Goal: Information Seeking & Learning: Learn about a topic

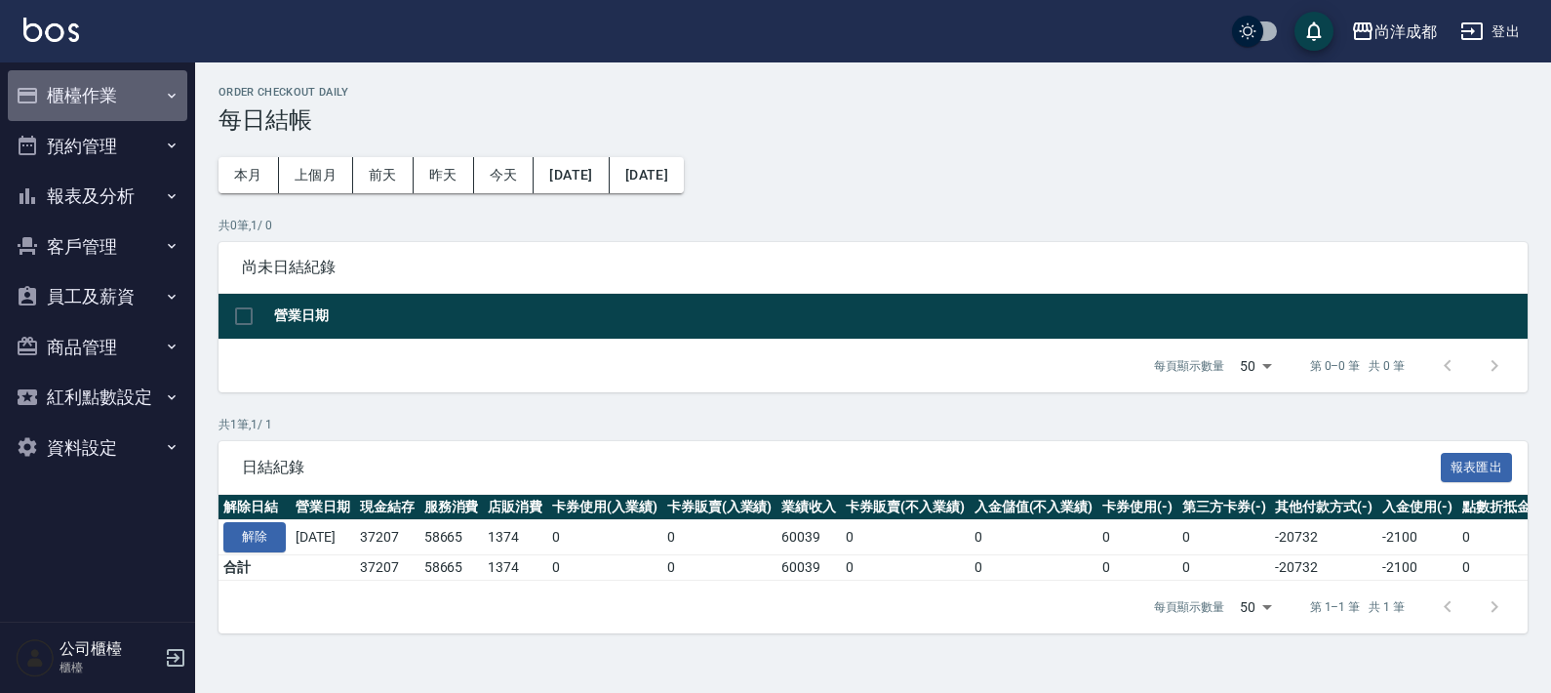
click at [85, 95] on button "櫃檯作業" at bounding box center [98, 95] width 180 height 51
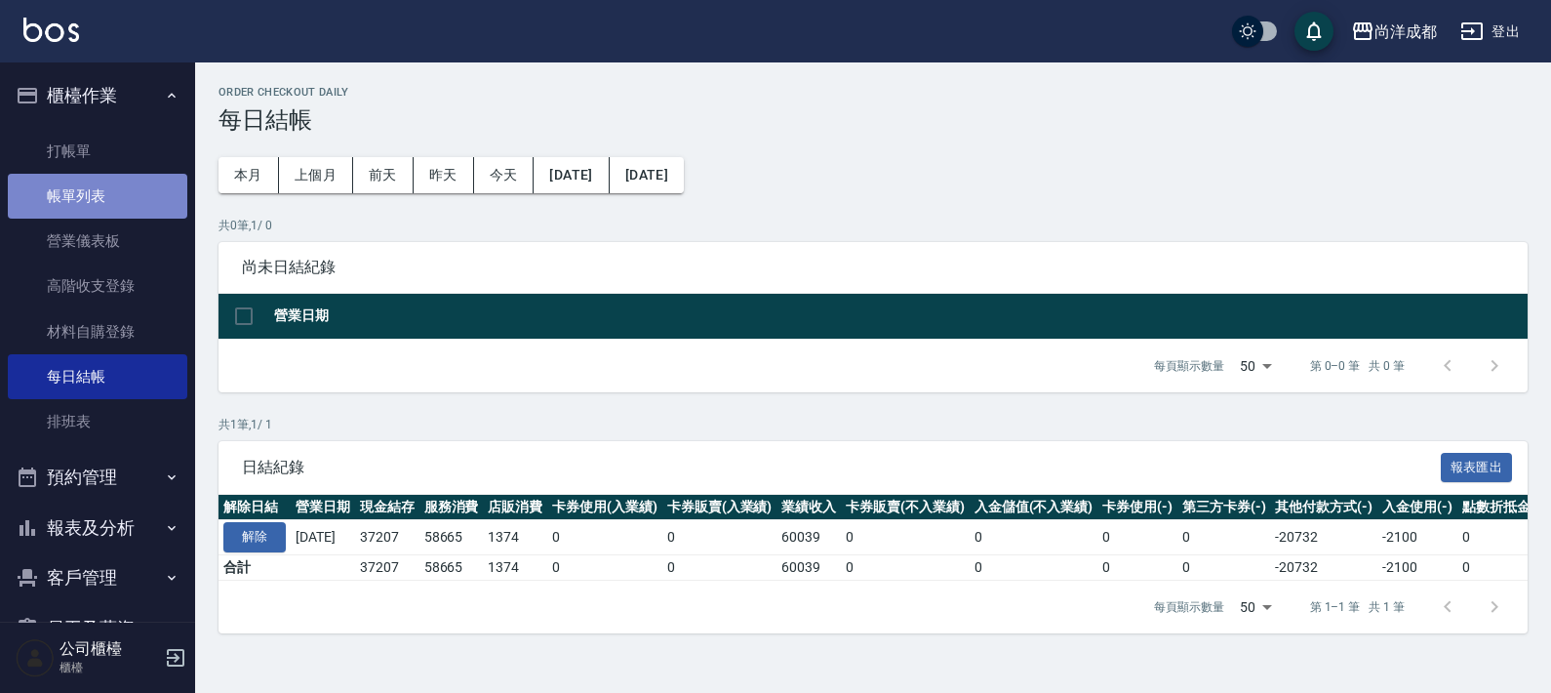
click at [98, 191] on link "帳單列表" at bounding box center [98, 196] width 180 height 45
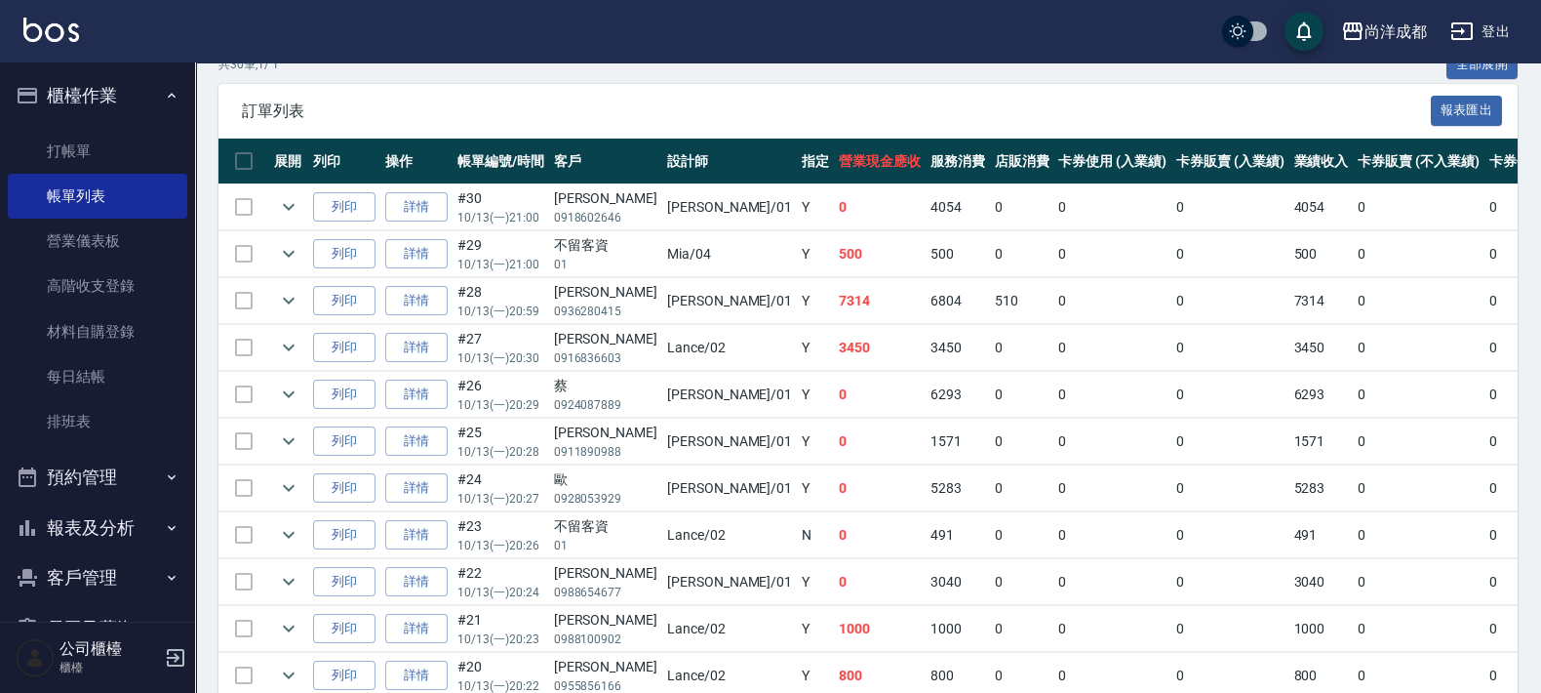
scroll to position [366, 0]
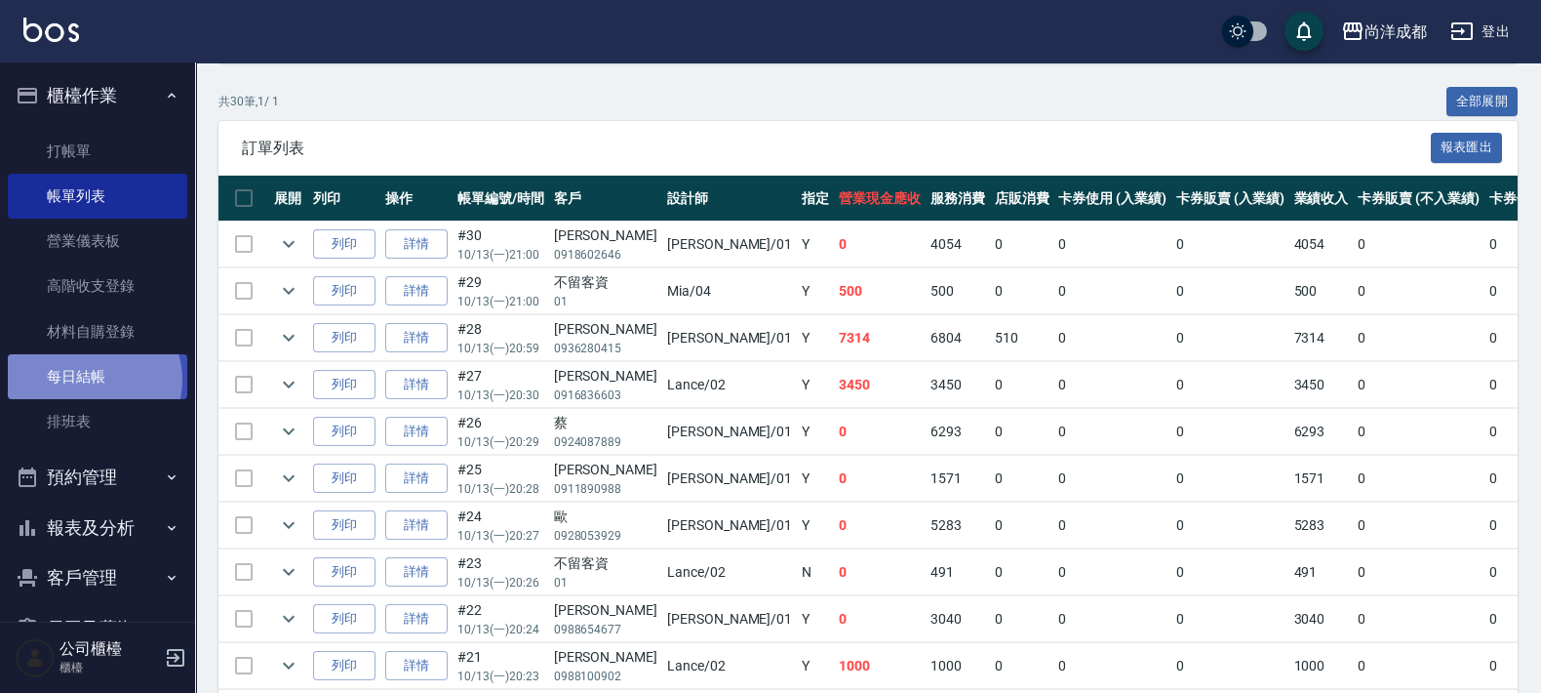
click at [92, 379] on link "每日結帳" at bounding box center [98, 376] width 180 height 45
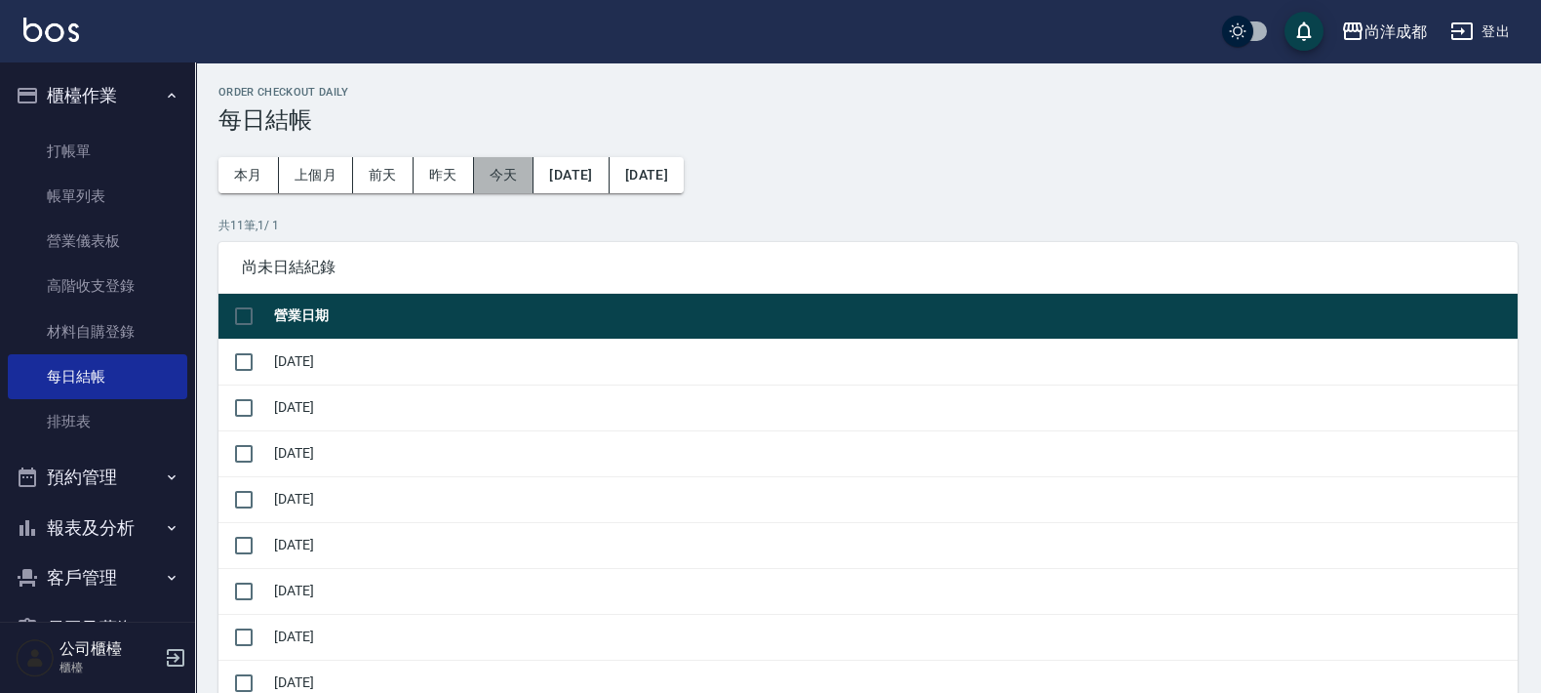
click at [511, 176] on button "今天" at bounding box center [504, 175] width 60 height 36
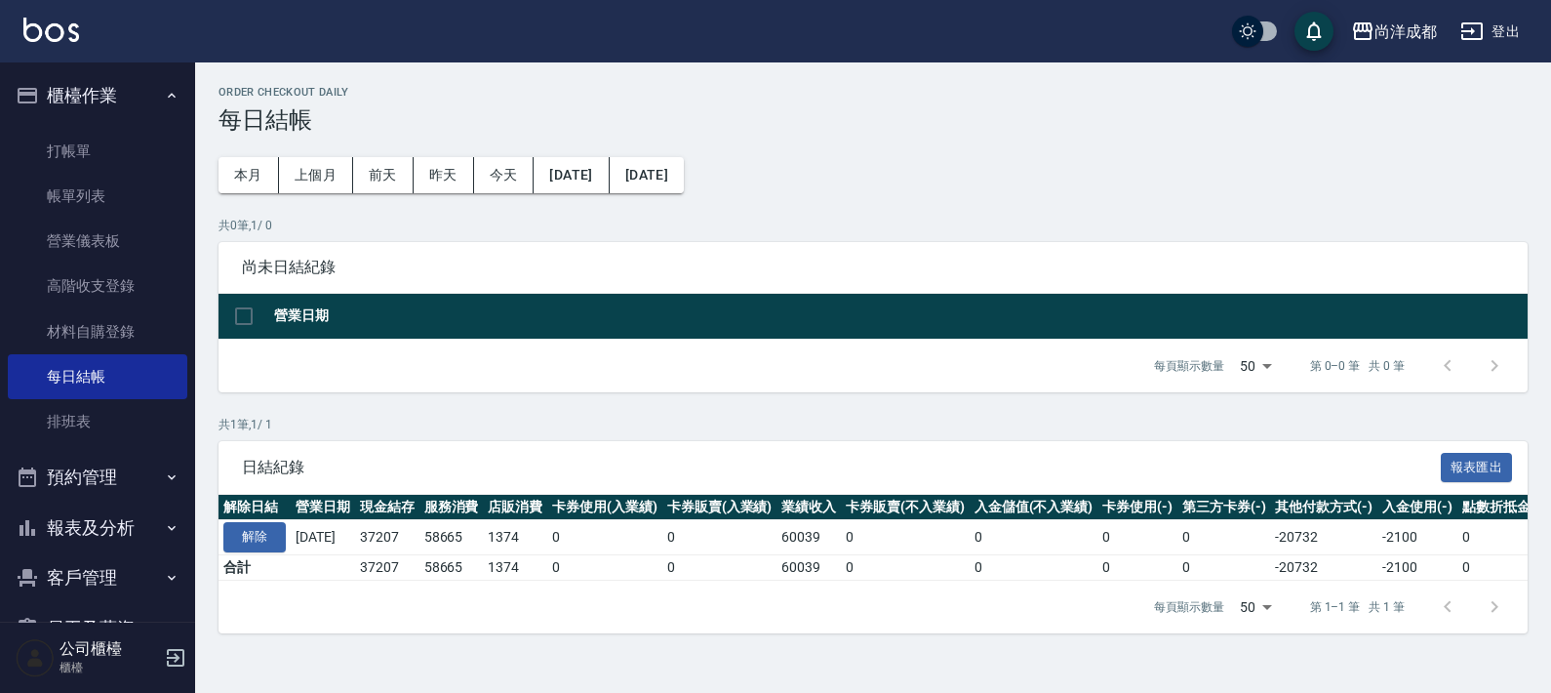
click at [93, 79] on button "櫃檯作業" at bounding box center [98, 95] width 180 height 51
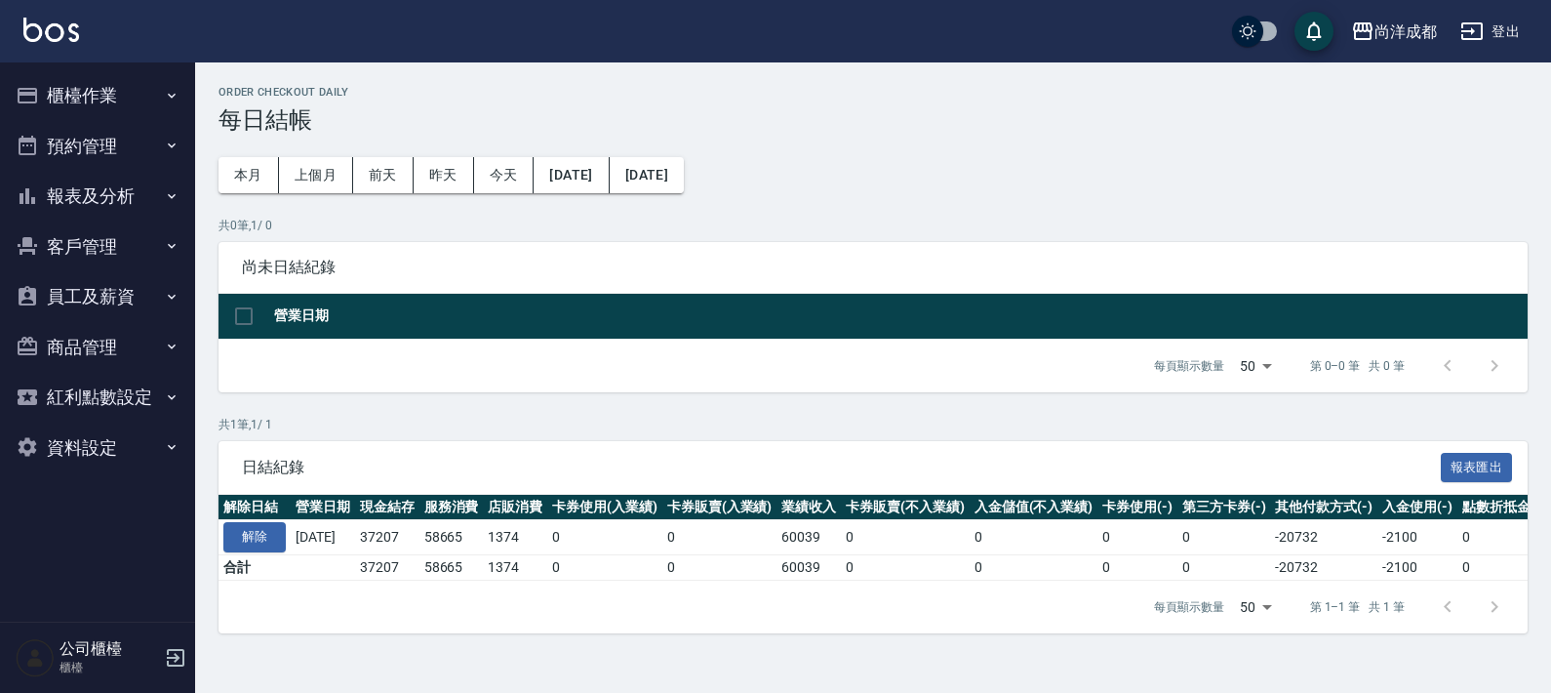
click at [98, 180] on button "報表及分析" at bounding box center [98, 196] width 180 height 51
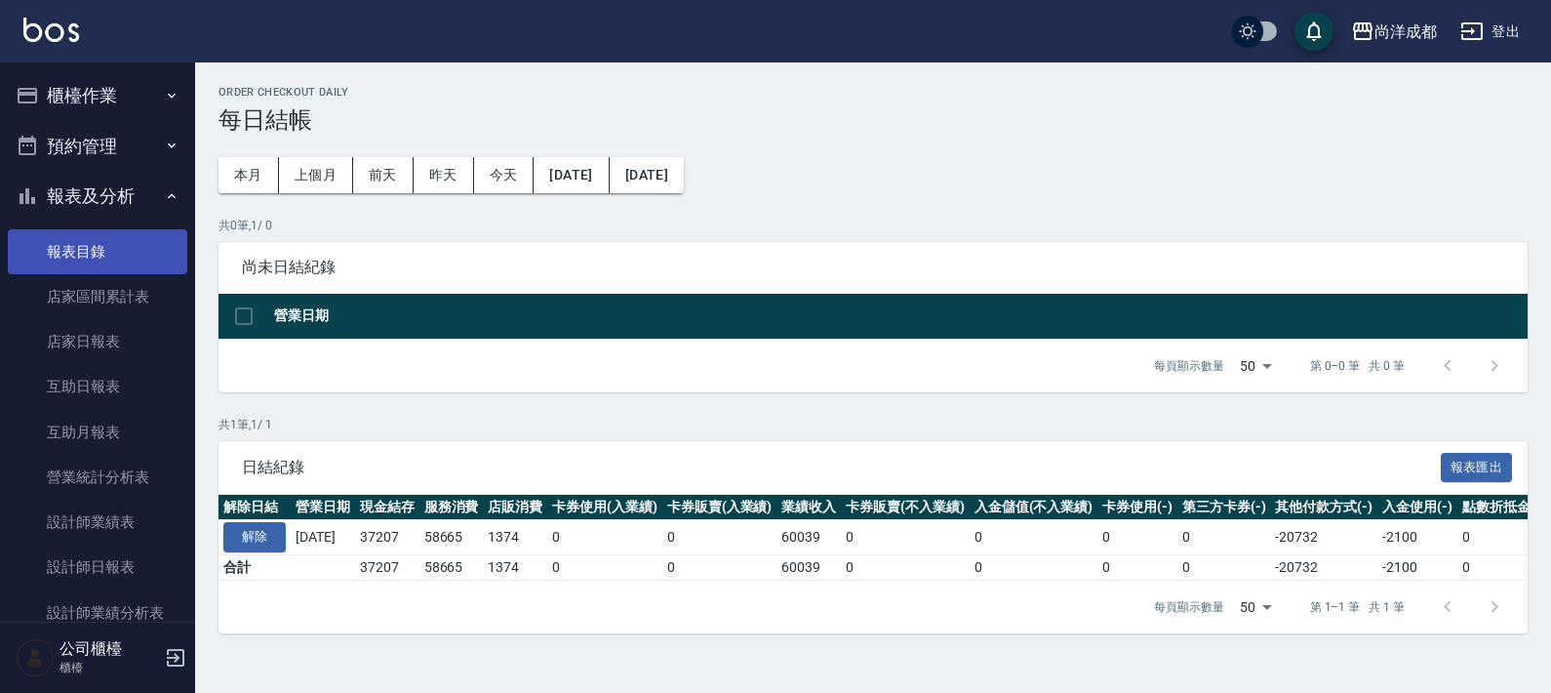
click at [87, 244] on link "報表目錄" at bounding box center [98, 251] width 180 height 45
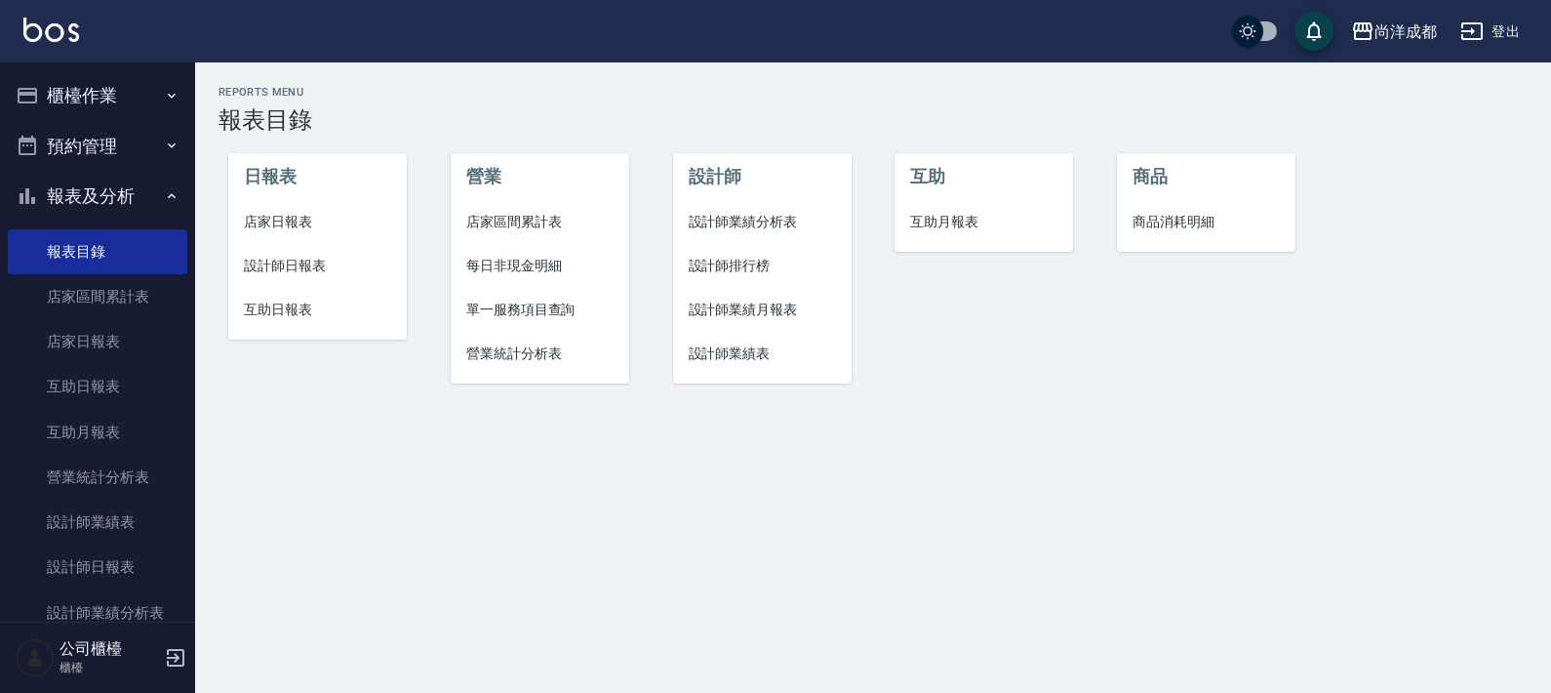
click at [328, 257] on span "設計師日報表" at bounding box center [317, 266] width 147 height 20
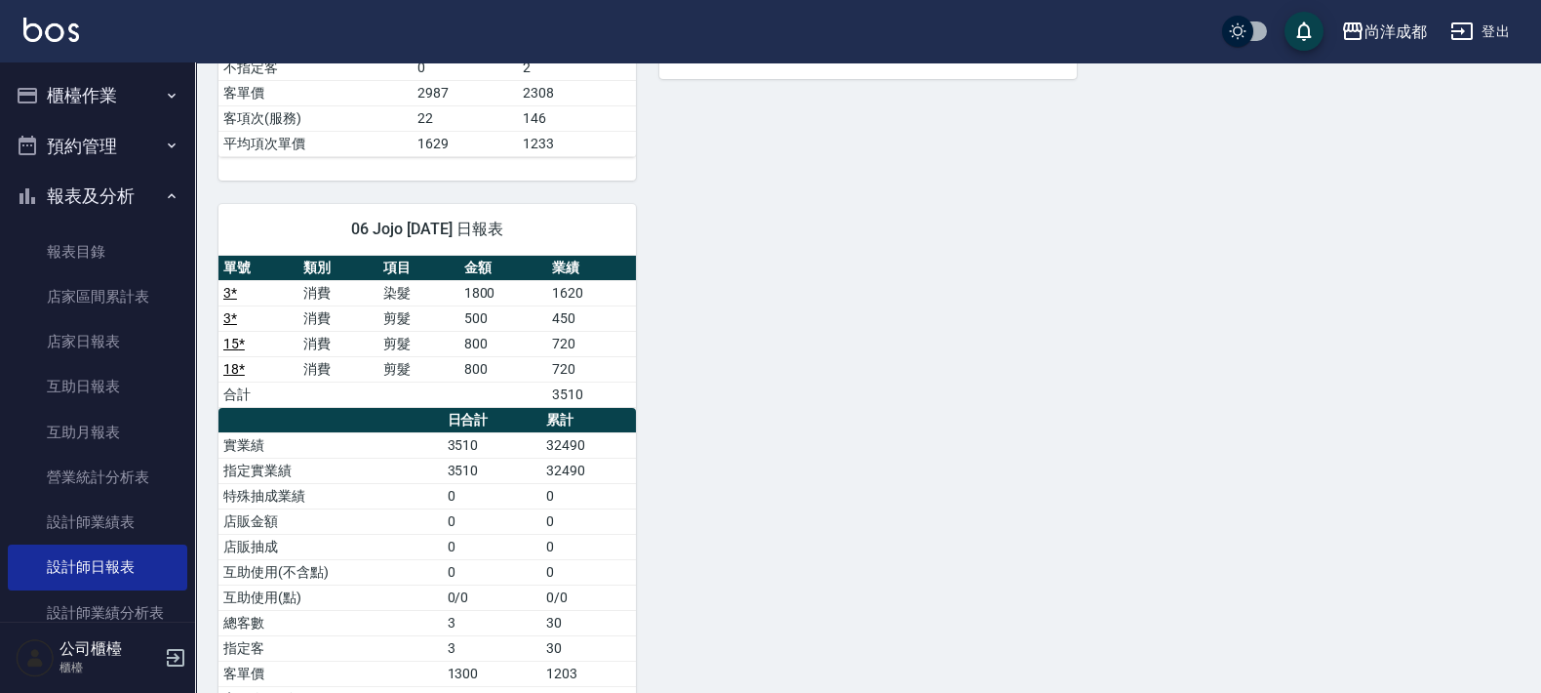
scroll to position [1206, 0]
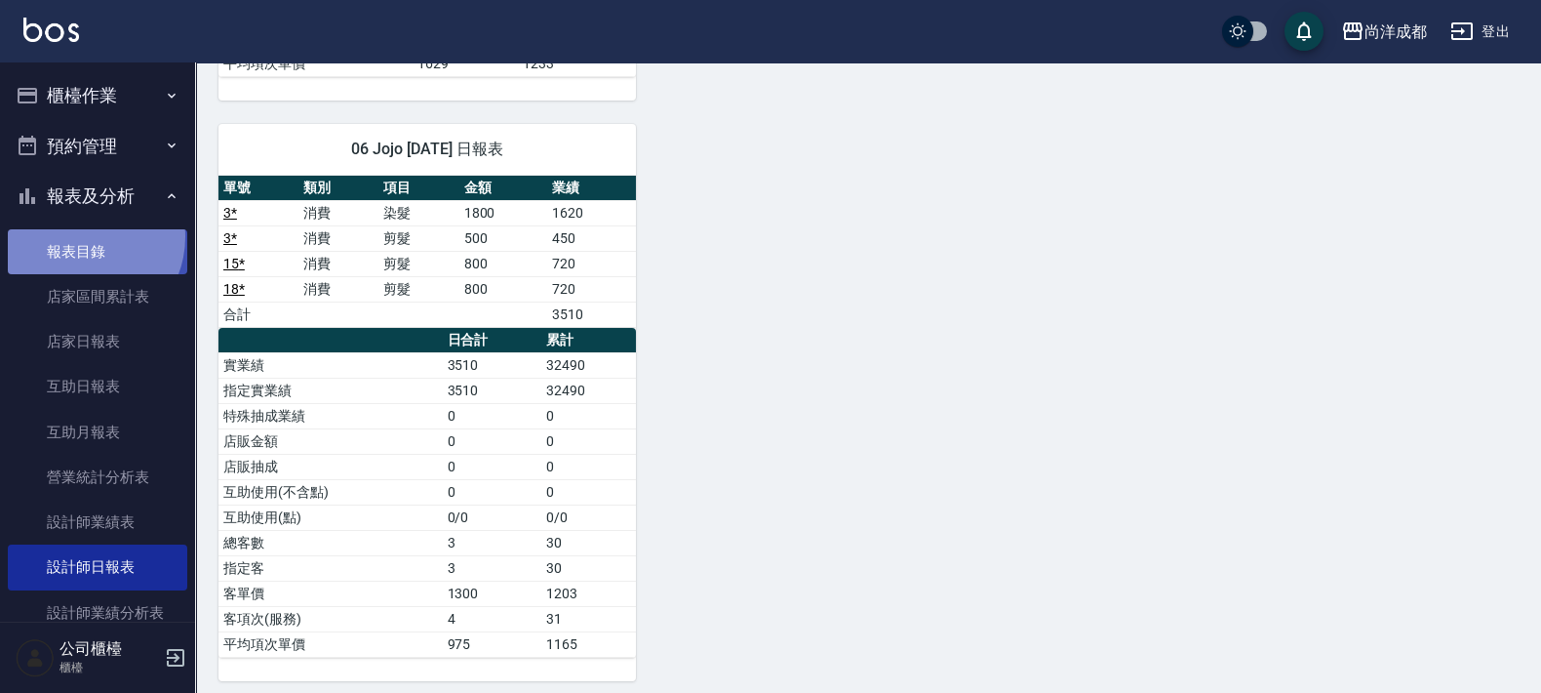
drag, startPoint x: 82, startPoint y: 236, endPoint x: 83, endPoint y: 283, distance: 46.8
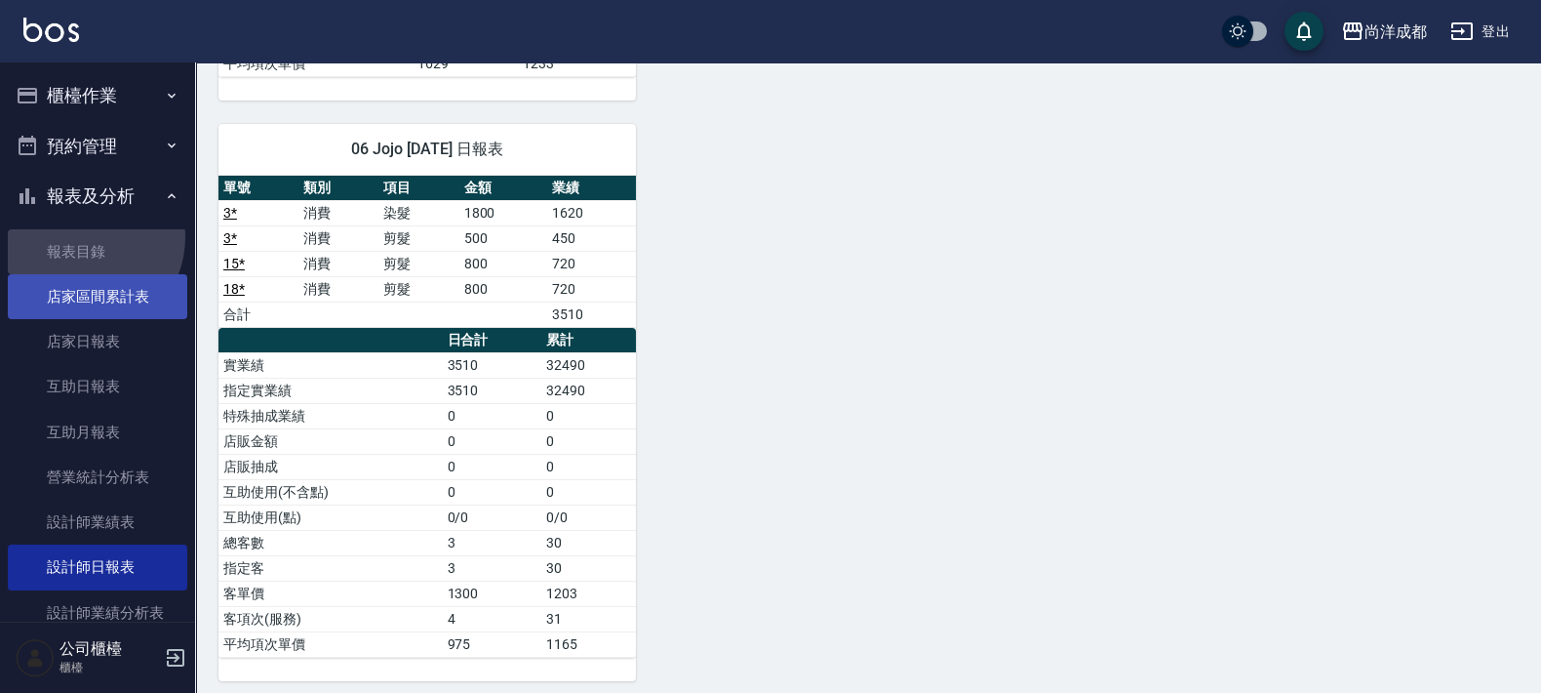
click at [82, 238] on link "報表目錄" at bounding box center [98, 251] width 180 height 45
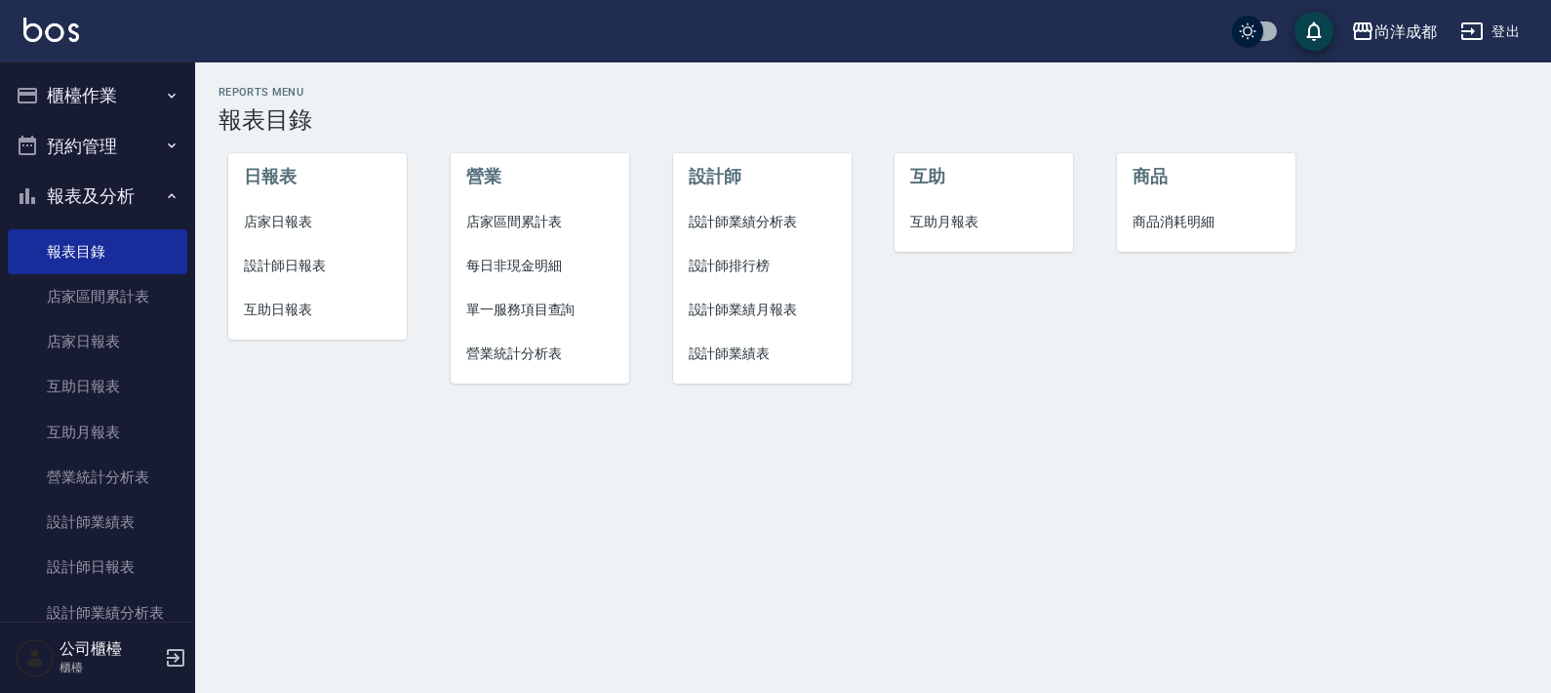
click at [287, 309] on span "互助日報表" at bounding box center [317, 309] width 147 height 20
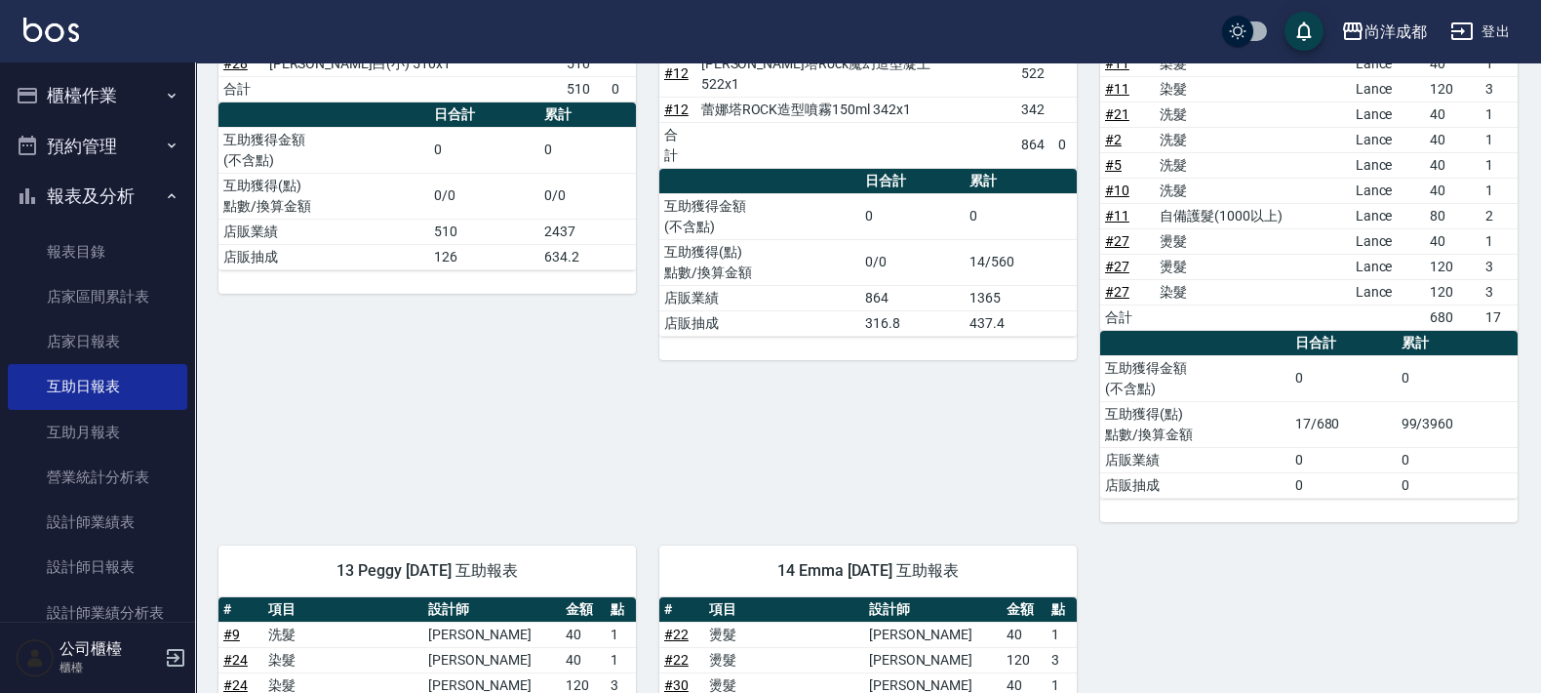
scroll to position [293, 0]
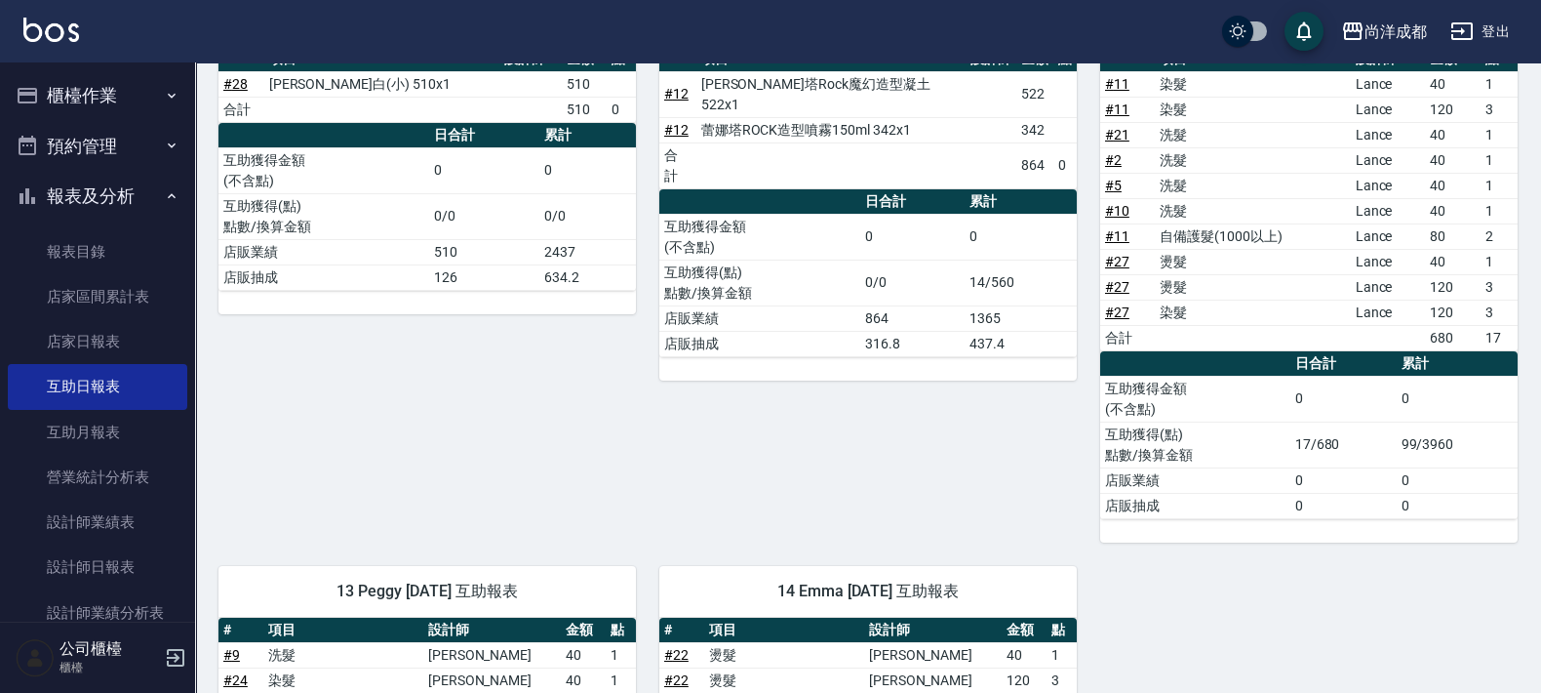
click at [88, 199] on button "報表及分析" at bounding box center [98, 196] width 180 height 51
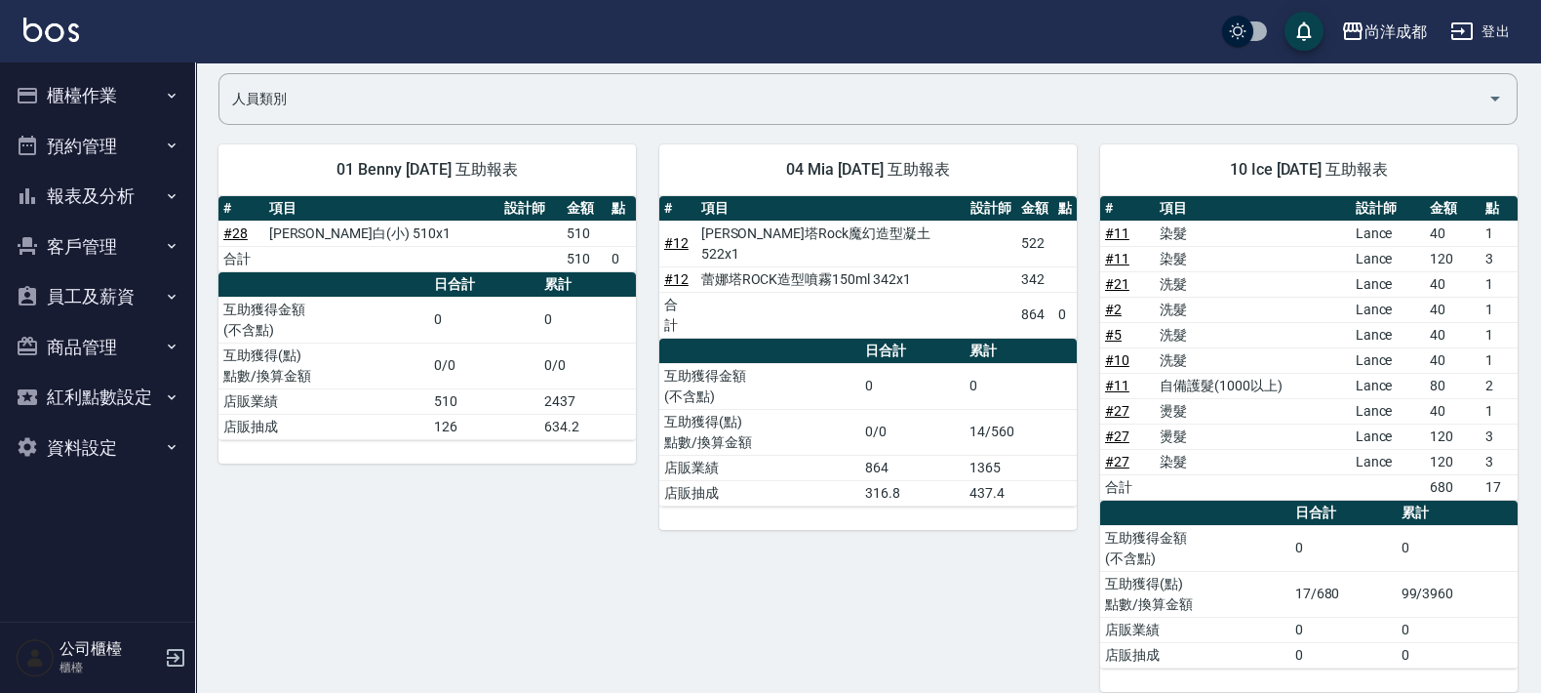
scroll to position [0, 0]
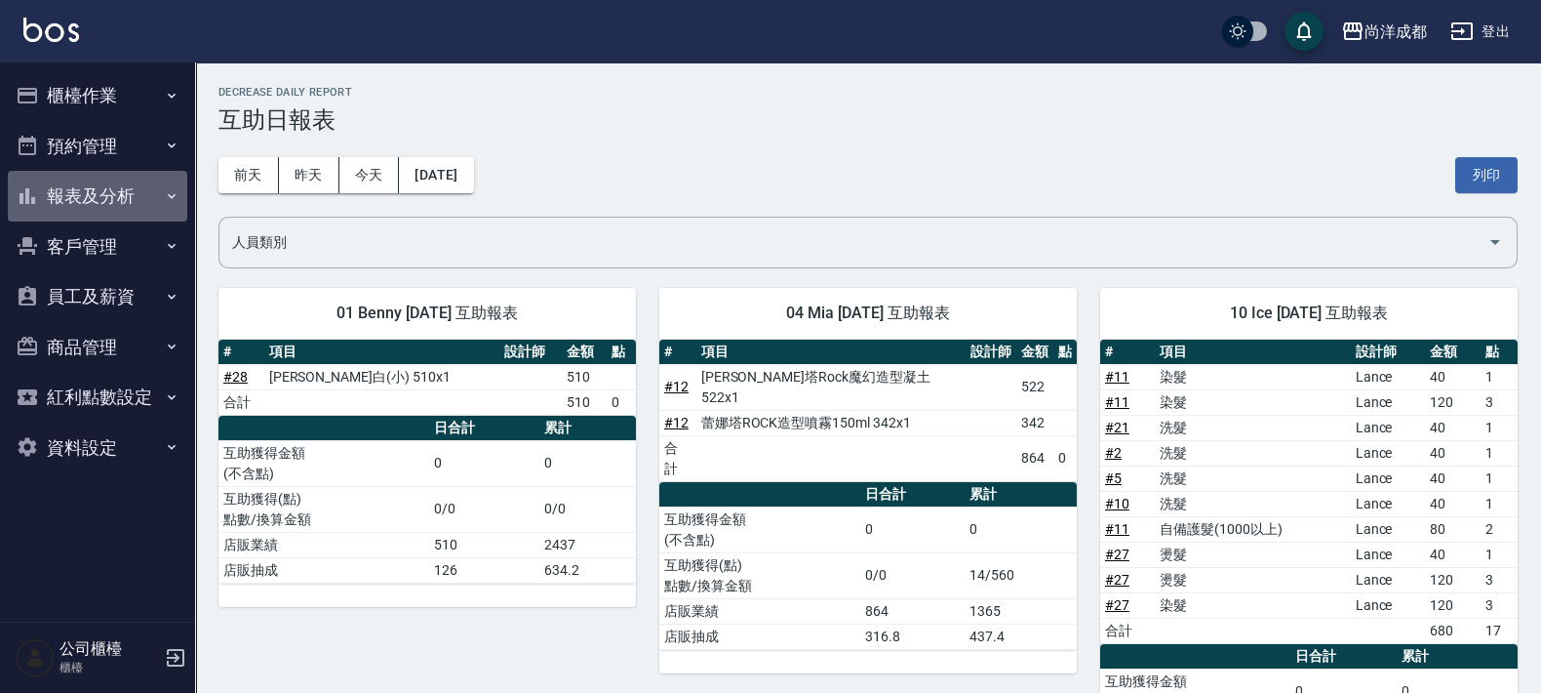
drag, startPoint x: 100, startPoint y: 189, endPoint x: 68, endPoint y: 239, distance: 59.3
click at [93, 196] on button "報表及分析" at bounding box center [98, 196] width 180 height 51
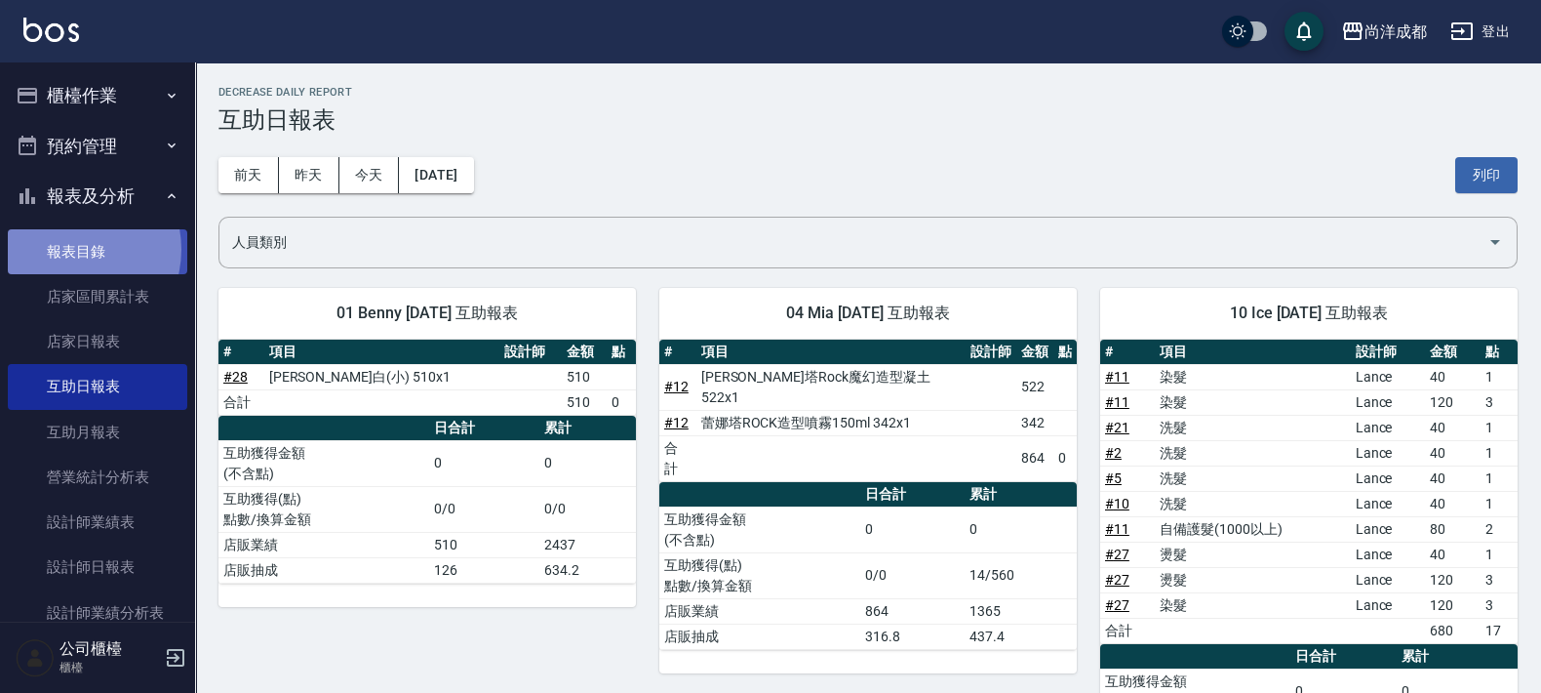
drag, startPoint x: 68, startPoint y: 249, endPoint x: 99, endPoint y: 244, distance: 30.6
click at [69, 248] on link "報表目錄" at bounding box center [98, 251] width 180 height 45
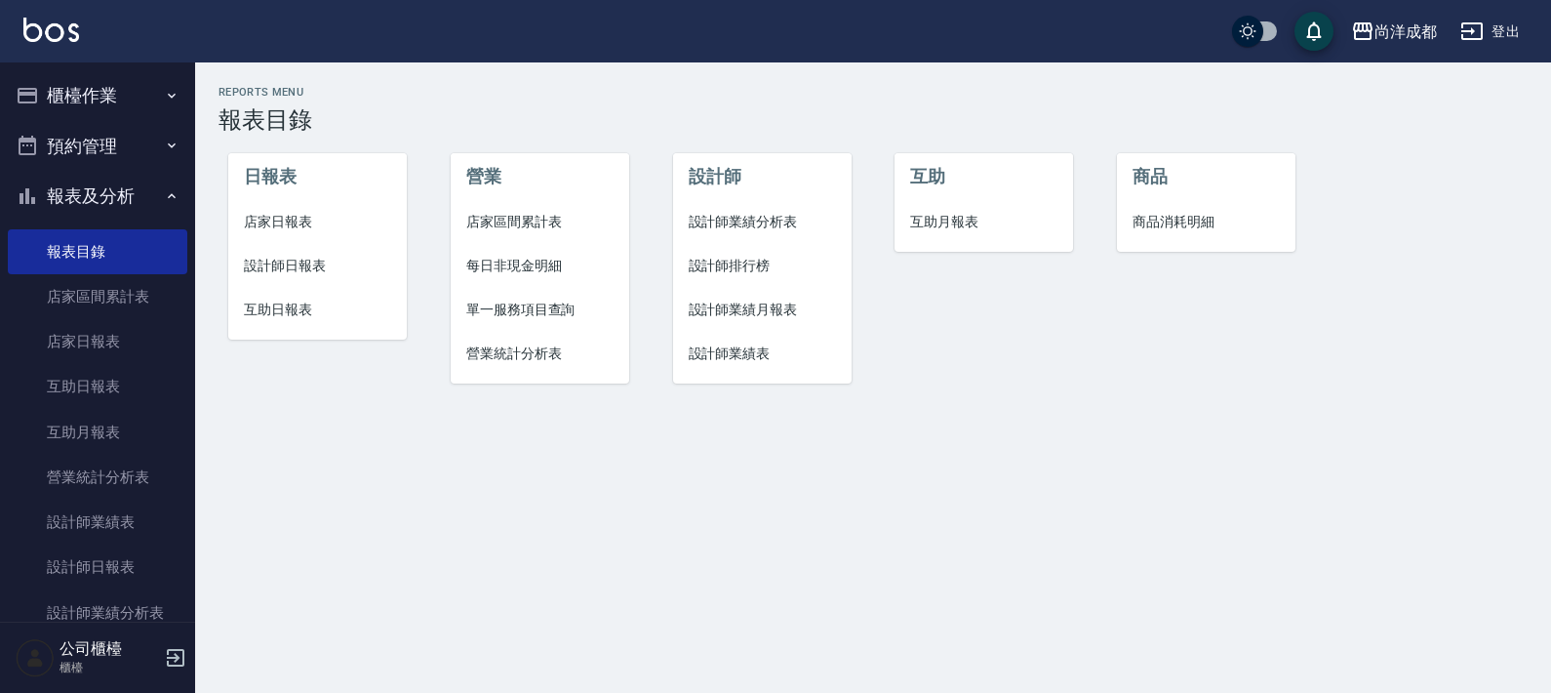
drag, startPoint x: 282, startPoint y: 209, endPoint x: 337, endPoint y: 207, distance: 54.7
click at [283, 209] on li "店家日報表" at bounding box center [317, 222] width 179 height 44
